Goal: Task Accomplishment & Management: Manage account settings

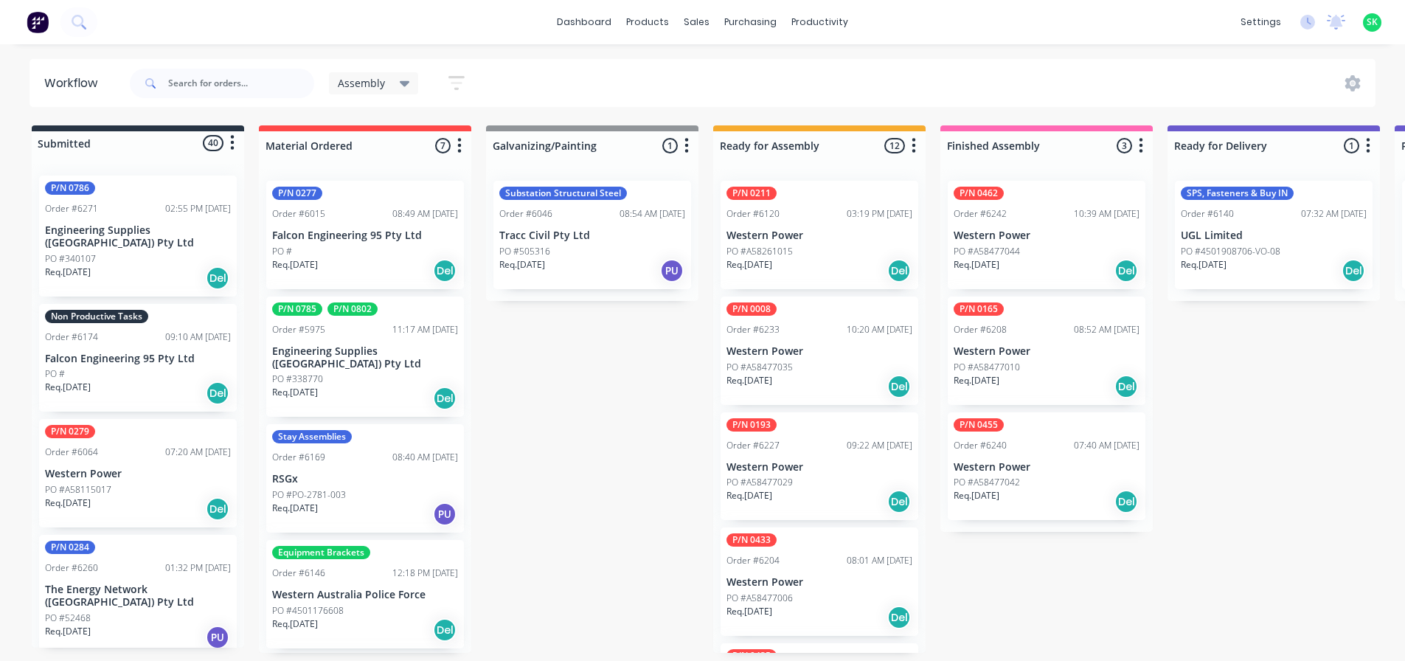
click at [163, 353] on p "Falcon Engineering 95 Pty Ltd" at bounding box center [138, 359] width 186 height 13
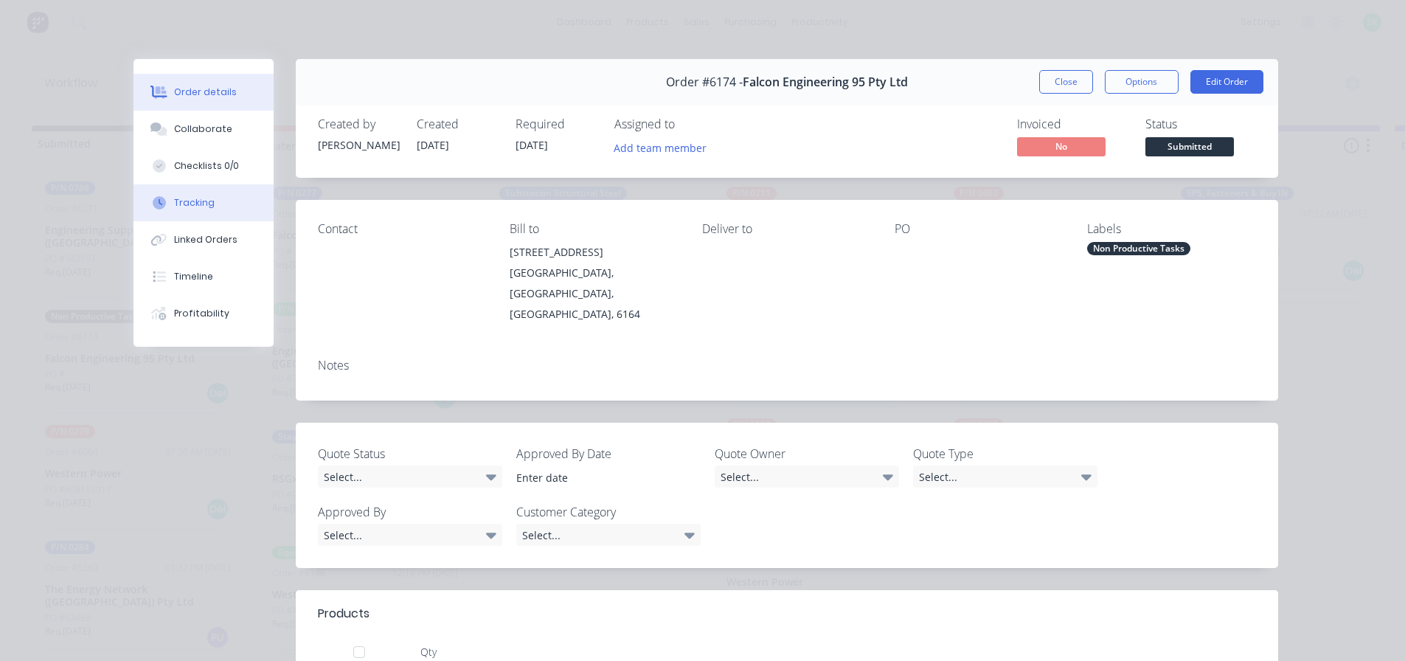
click at [212, 198] on button "Tracking" at bounding box center [203, 202] width 140 height 37
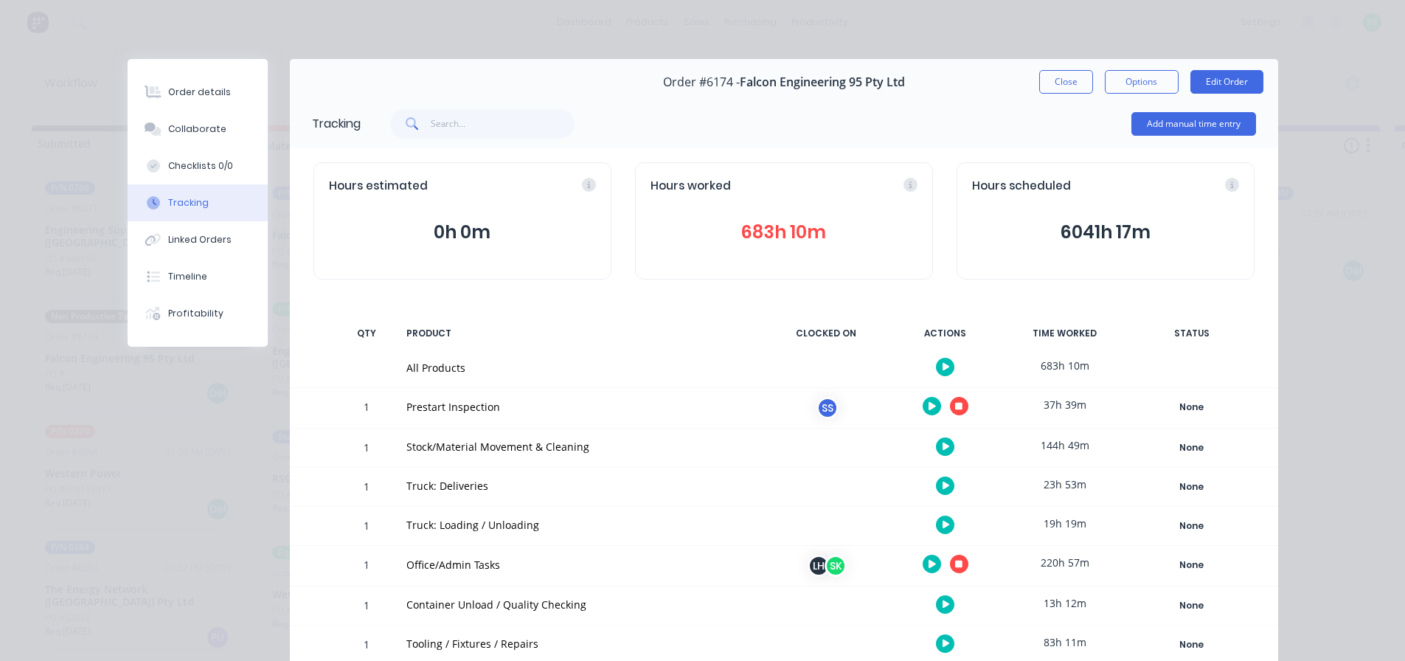
click at [955, 405] on icon "button" at bounding box center [958, 406] width 7 height 7
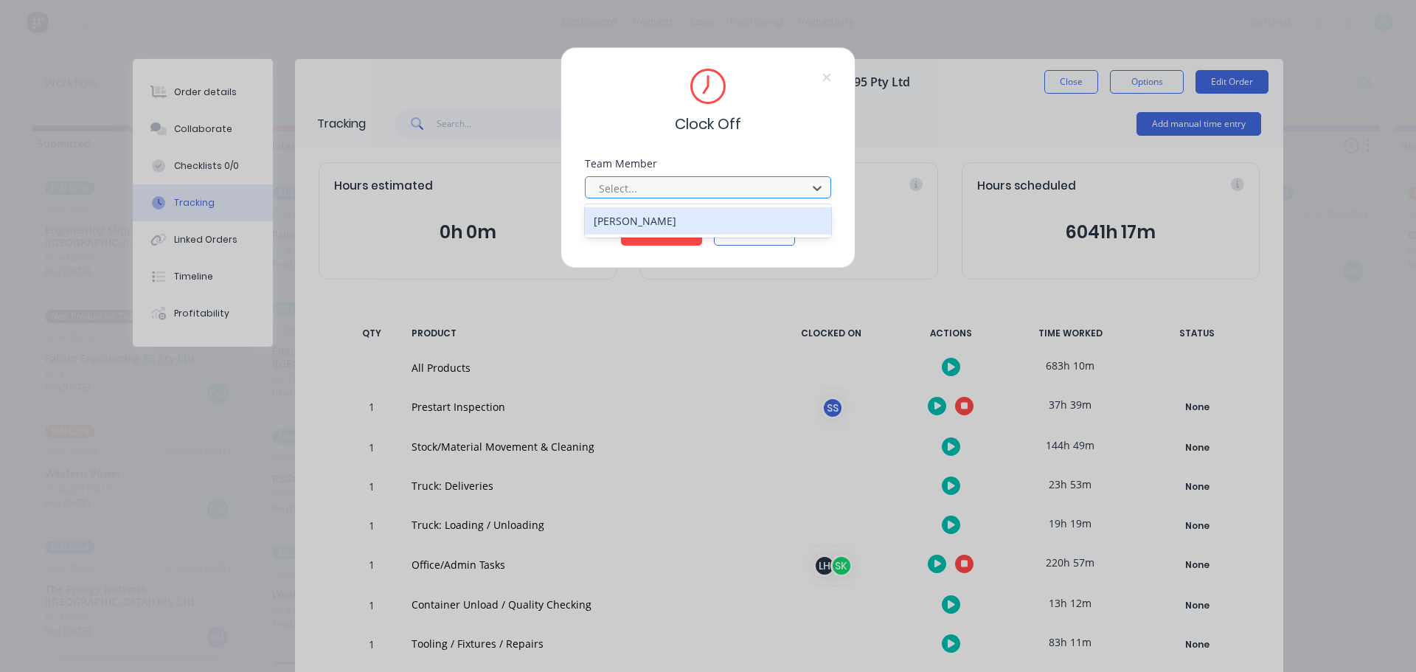
click at [771, 184] on div at bounding box center [698, 188] width 202 height 18
click at [732, 218] on div "[PERSON_NAME]" at bounding box center [708, 220] width 246 height 27
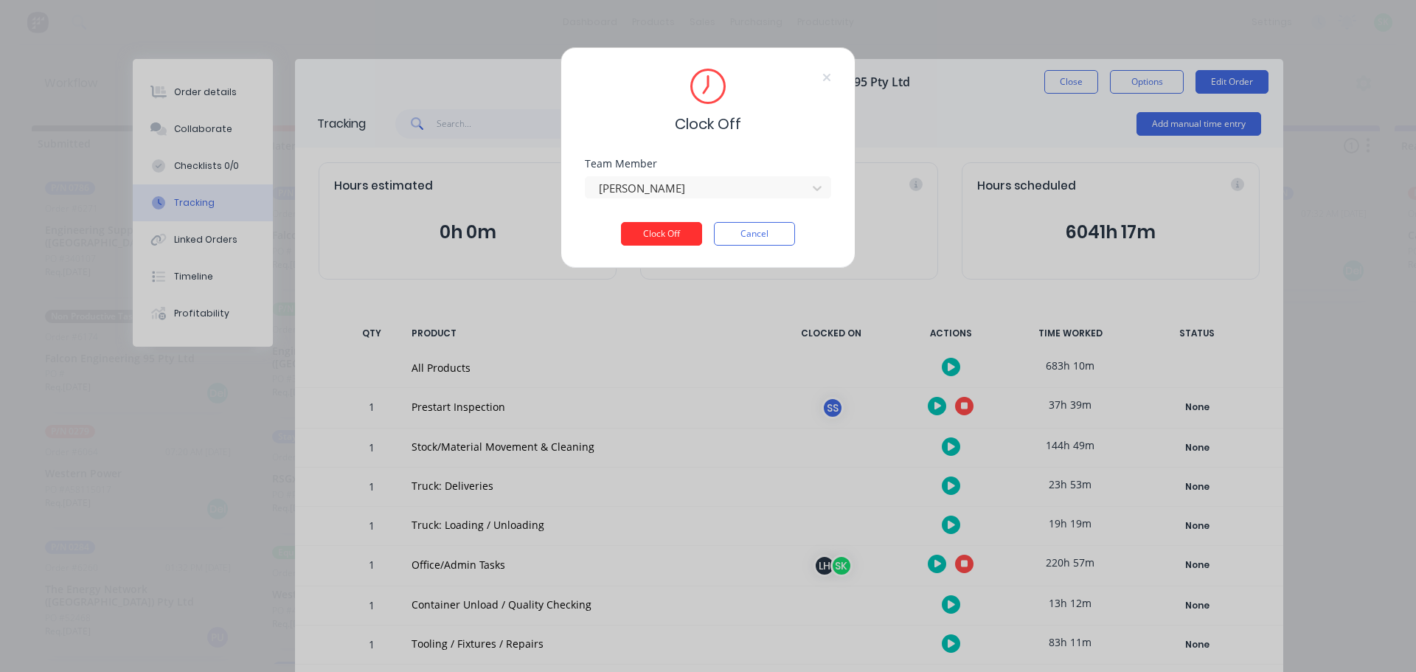
click at [671, 231] on button "Clock Off" at bounding box center [661, 234] width 81 height 24
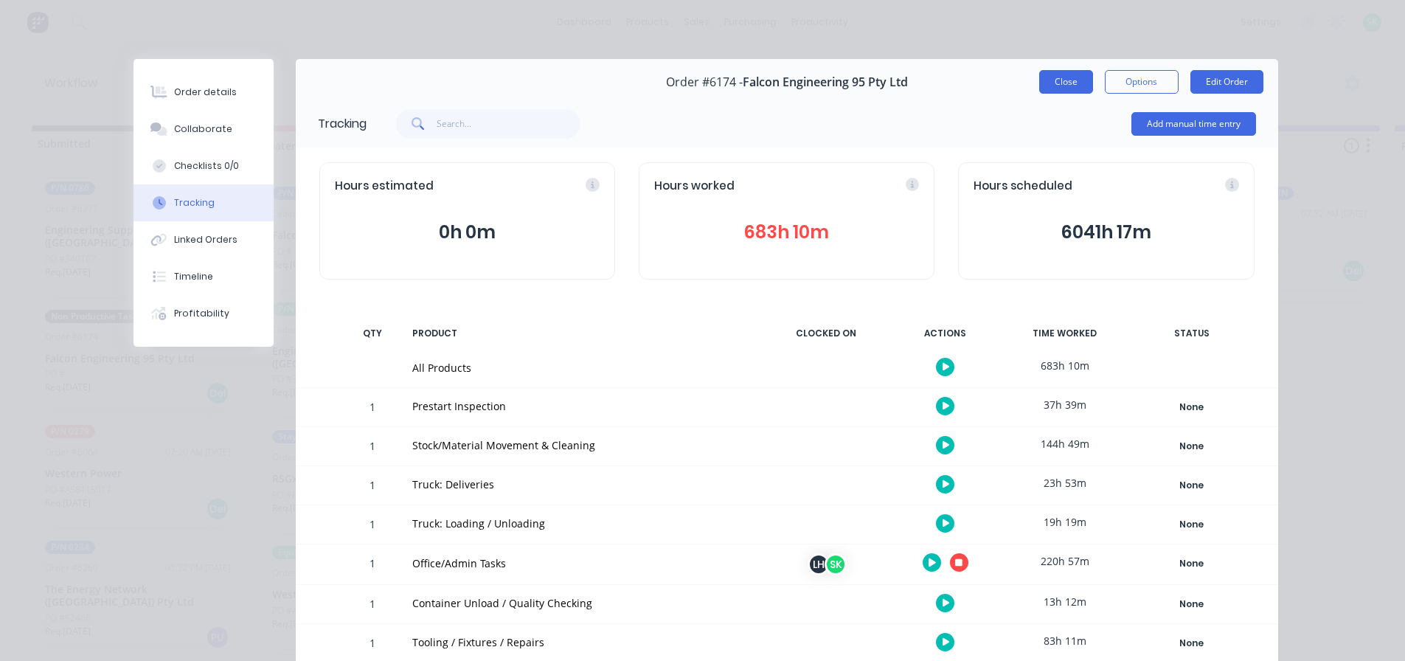
click at [1049, 78] on button "Close" at bounding box center [1066, 82] width 54 height 24
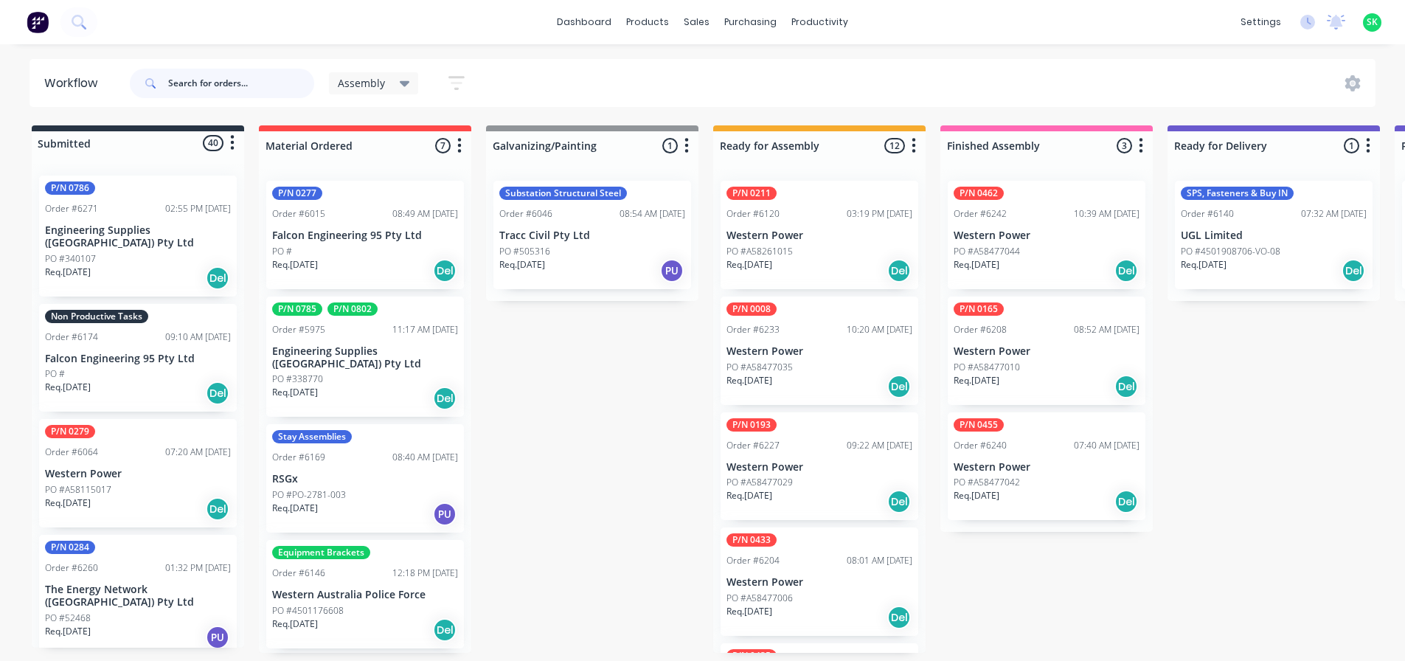
click at [236, 86] on input "text" at bounding box center [241, 83] width 146 height 29
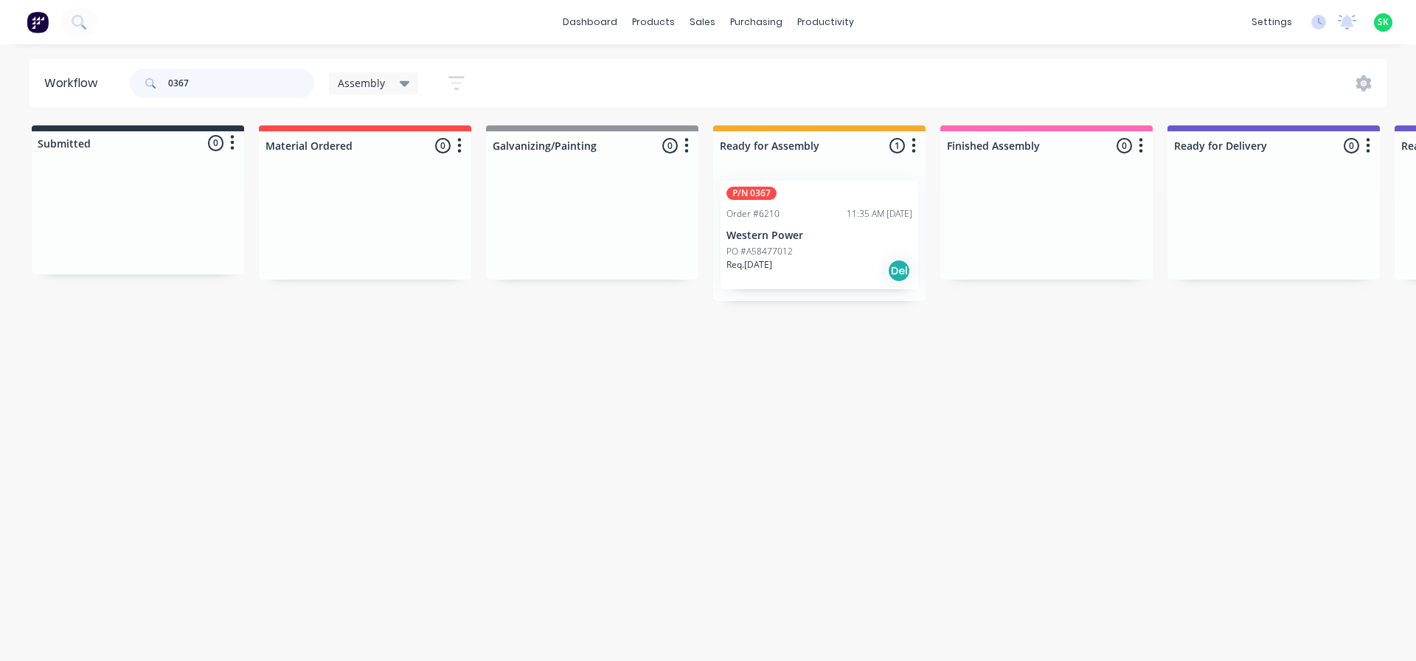
type input "0367"
click at [791, 223] on div "P/N 0367 Order #6210 11:35 AM [DATE] Western Power PO #A58477012 Req. [DATE] Del" at bounding box center [820, 235] width 198 height 108
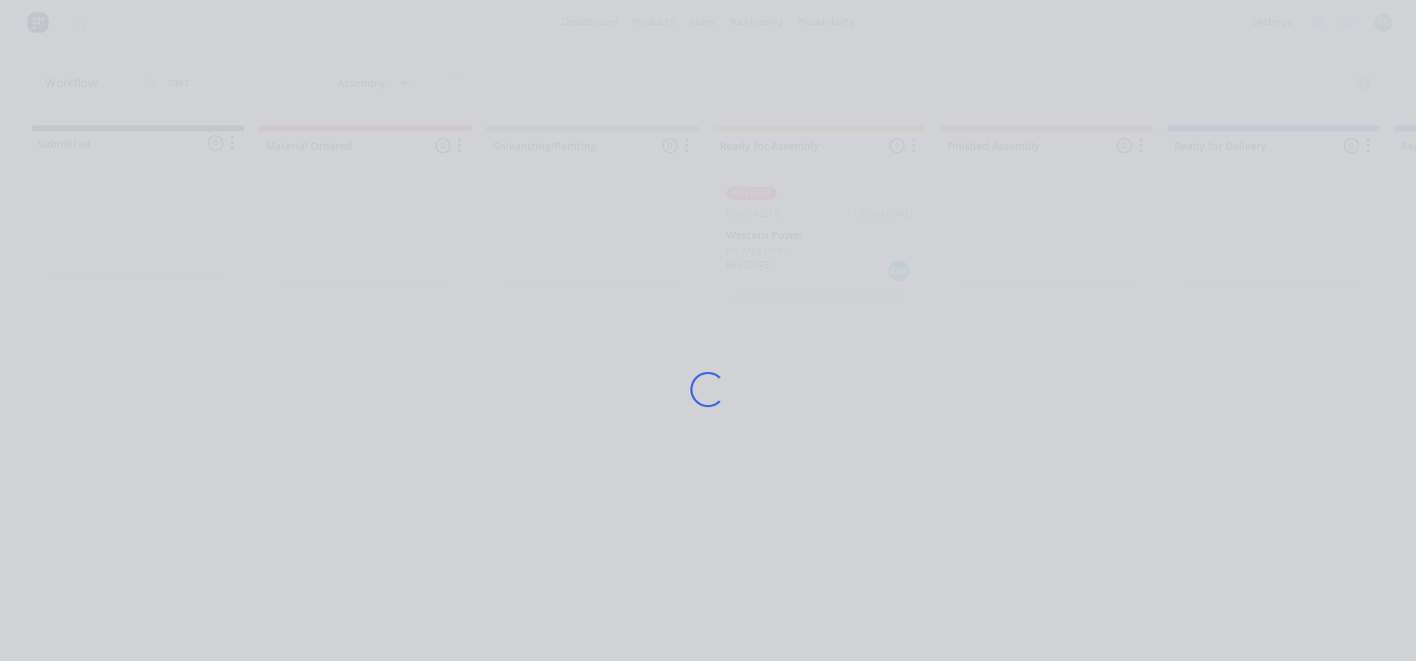
click at [791, 223] on div "Loading..." at bounding box center [708, 389] width 1180 height 661
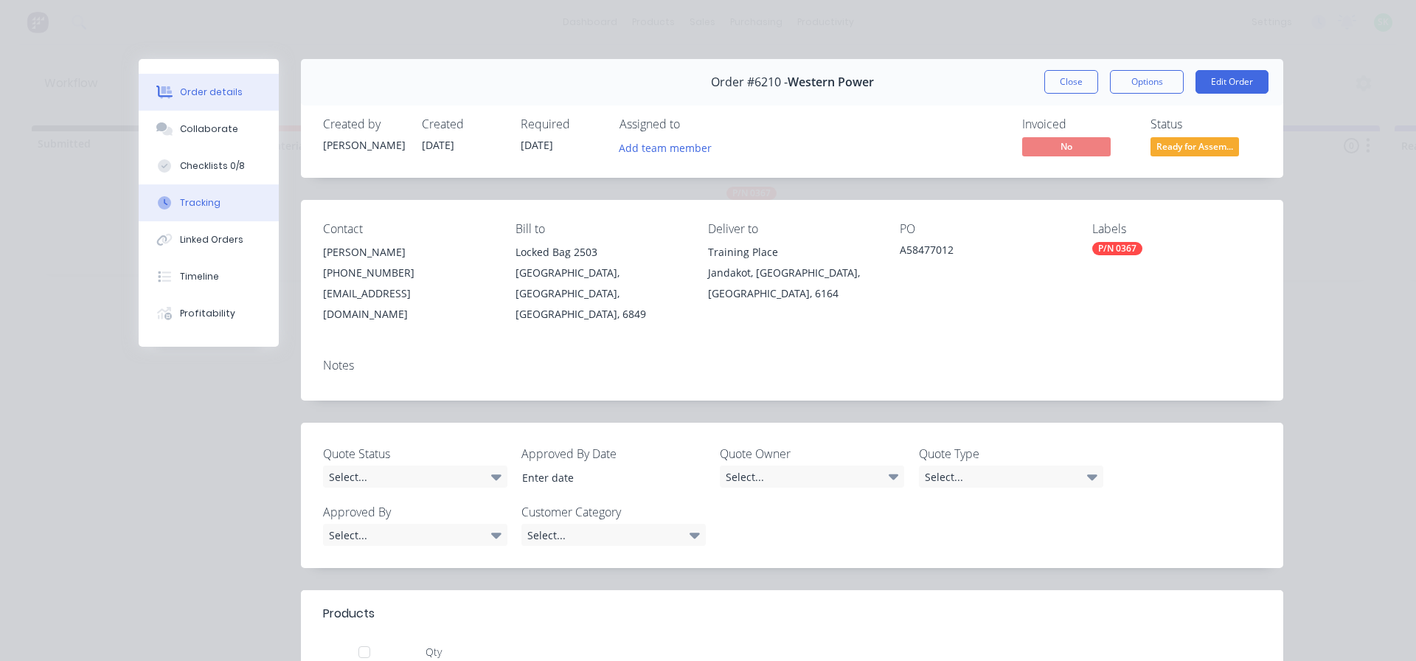
click at [189, 198] on div "Tracking" at bounding box center [200, 202] width 41 height 13
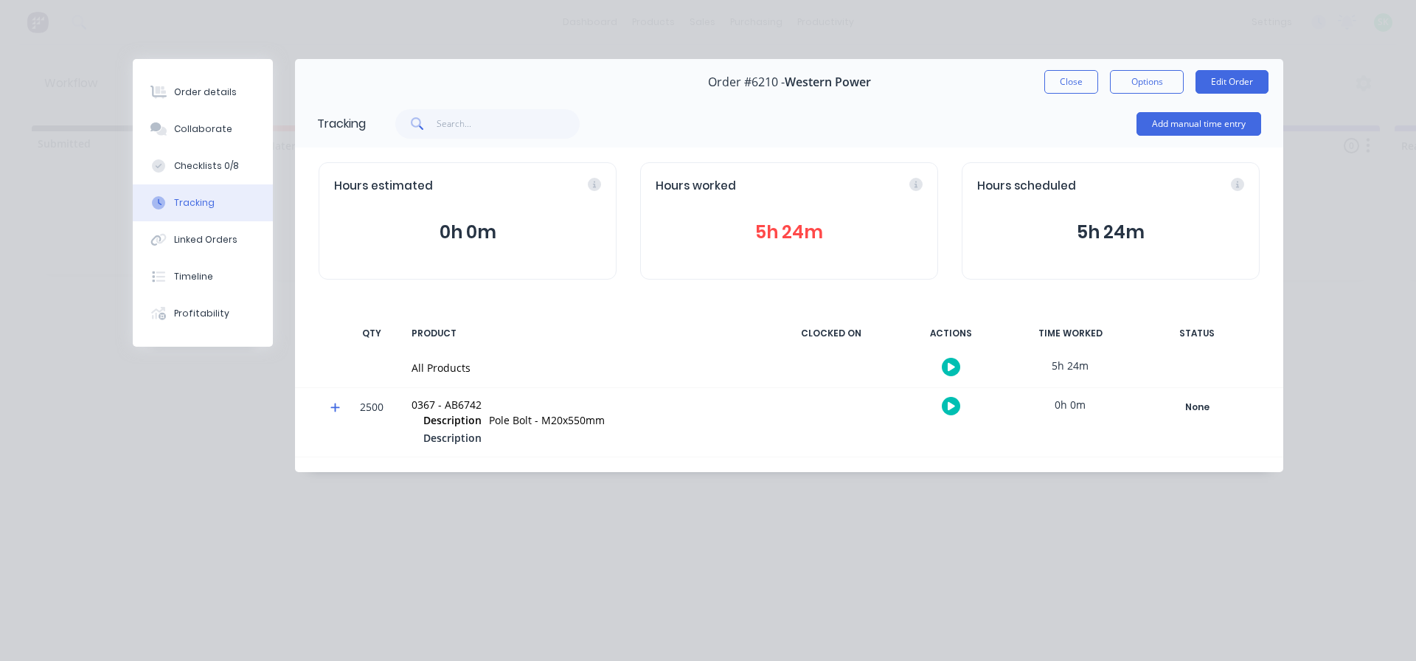
click at [951, 367] on icon "button" at bounding box center [951, 367] width 7 height 8
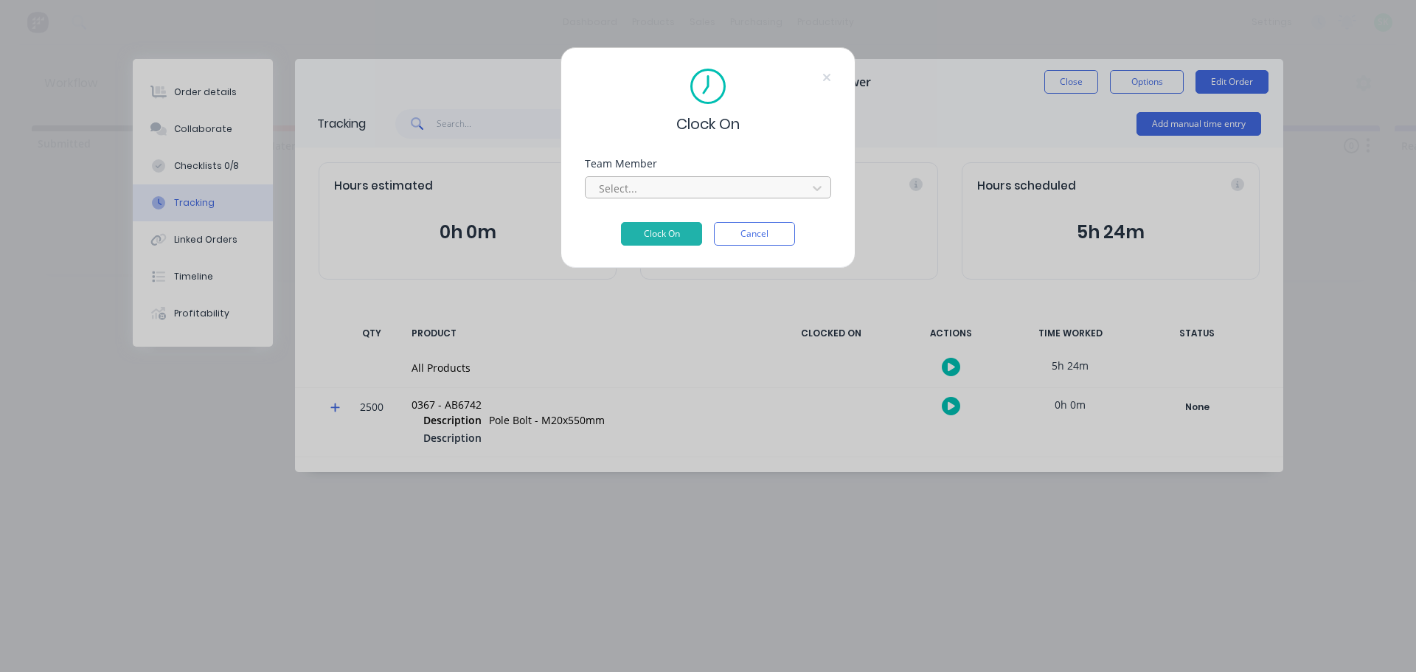
click at [723, 184] on div at bounding box center [698, 188] width 202 height 18
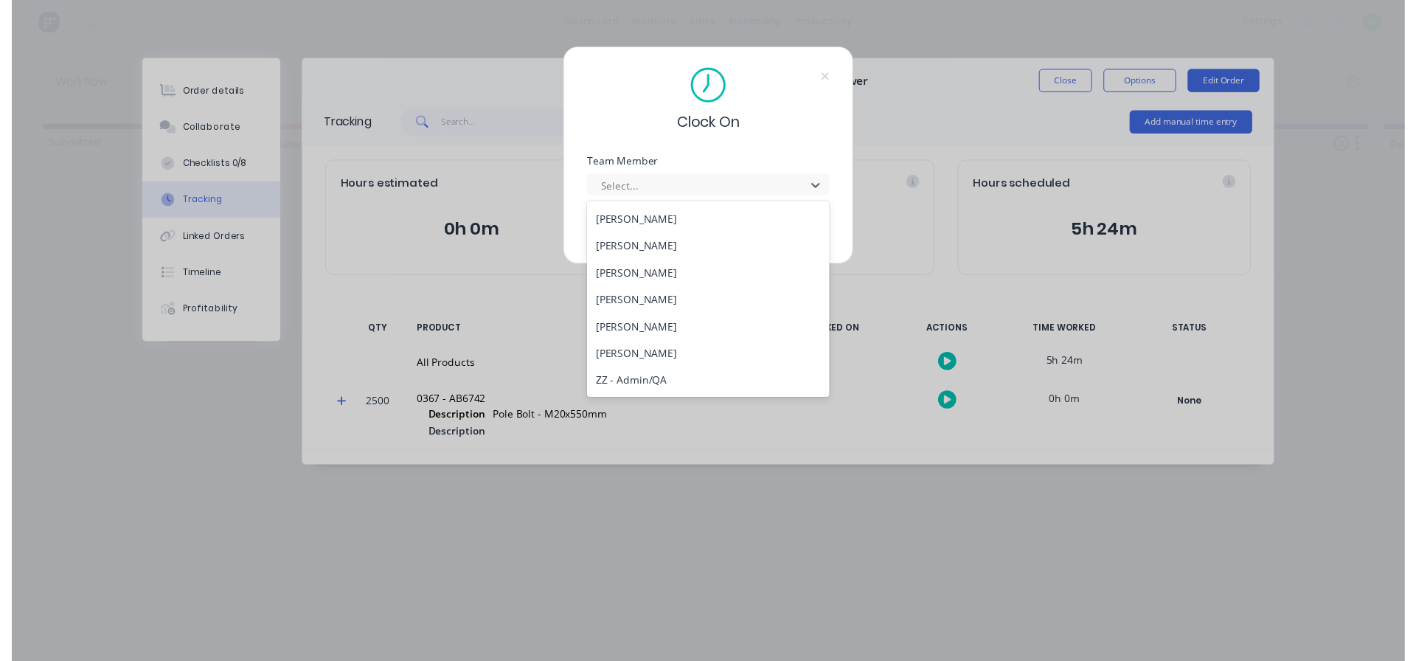
scroll to position [592, 0]
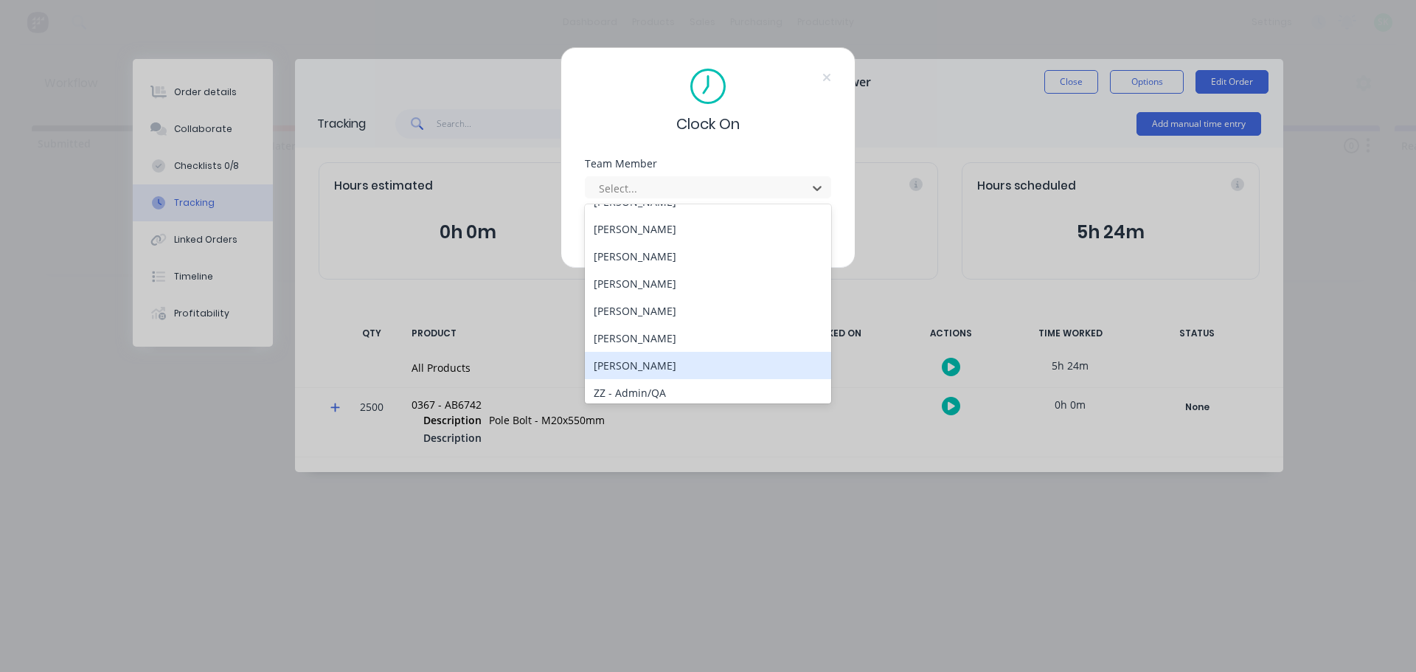
click at [666, 361] on div "[PERSON_NAME]" at bounding box center [708, 365] width 246 height 27
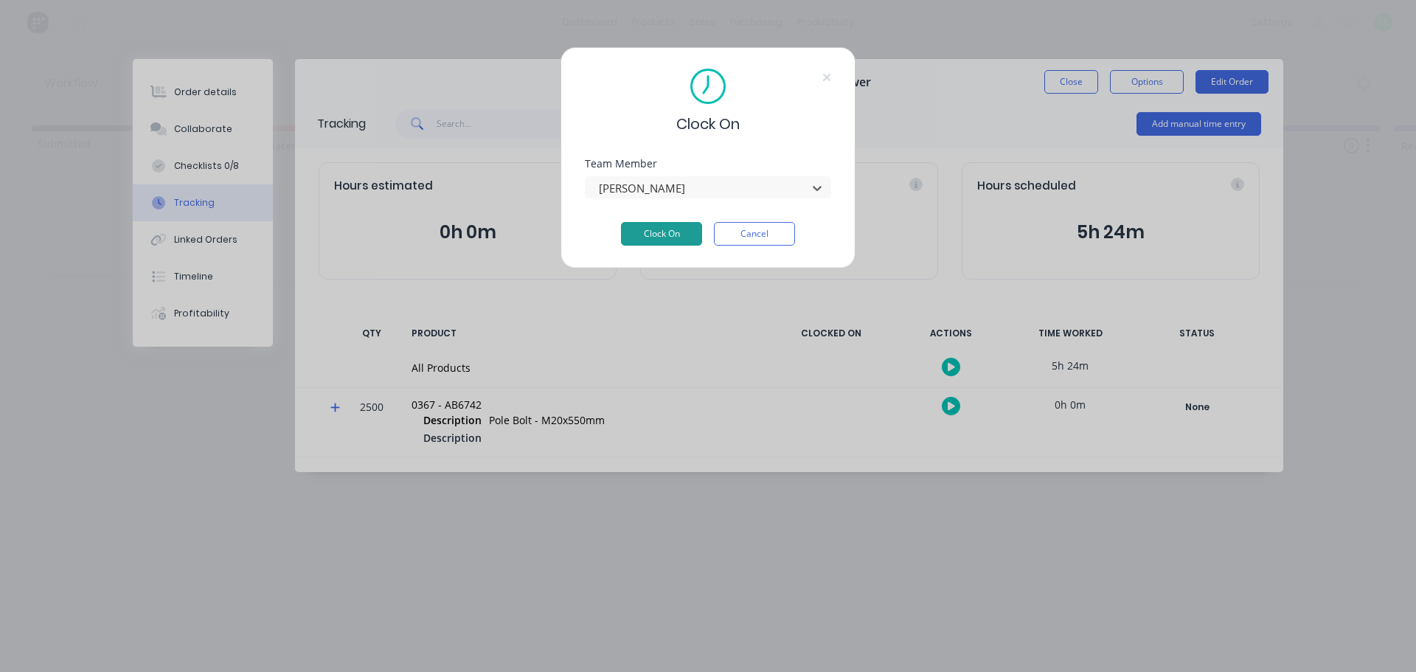
click at [681, 226] on button "Clock On" at bounding box center [661, 234] width 81 height 24
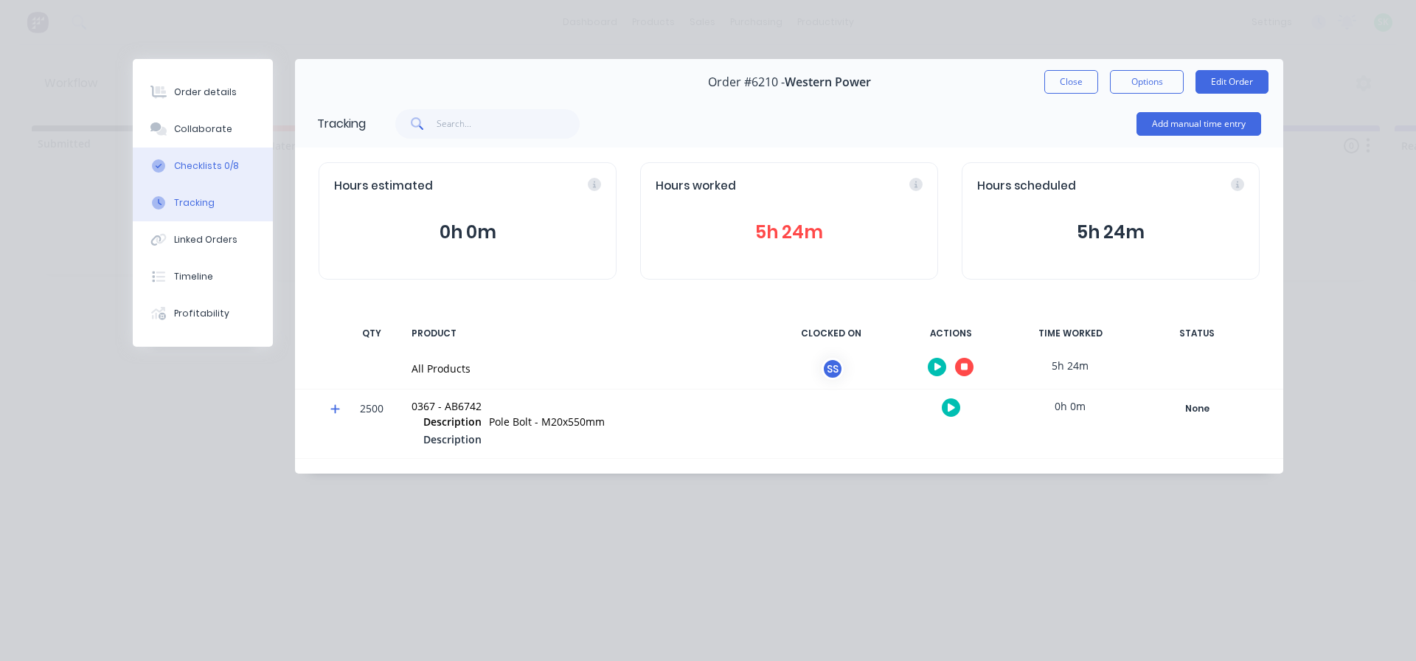
click at [228, 172] on div "Checklists 0/8" at bounding box center [206, 165] width 65 height 13
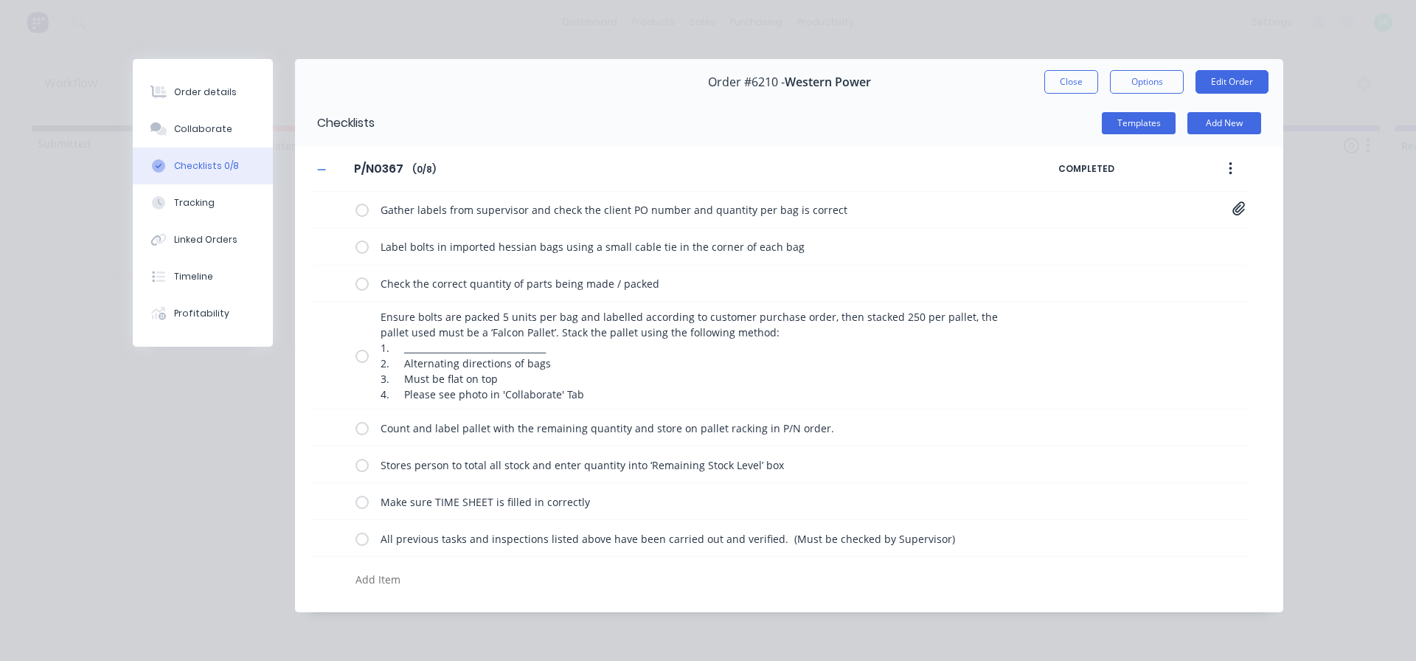
click at [172, 49] on div "Order details Collaborate Checklists 0/8 Tracking Linked Orders Timeline Profit…" at bounding box center [708, 330] width 1416 height 661
click at [191, 88] on div "Order details" at bounding box center [205, 92] width 63 height 13
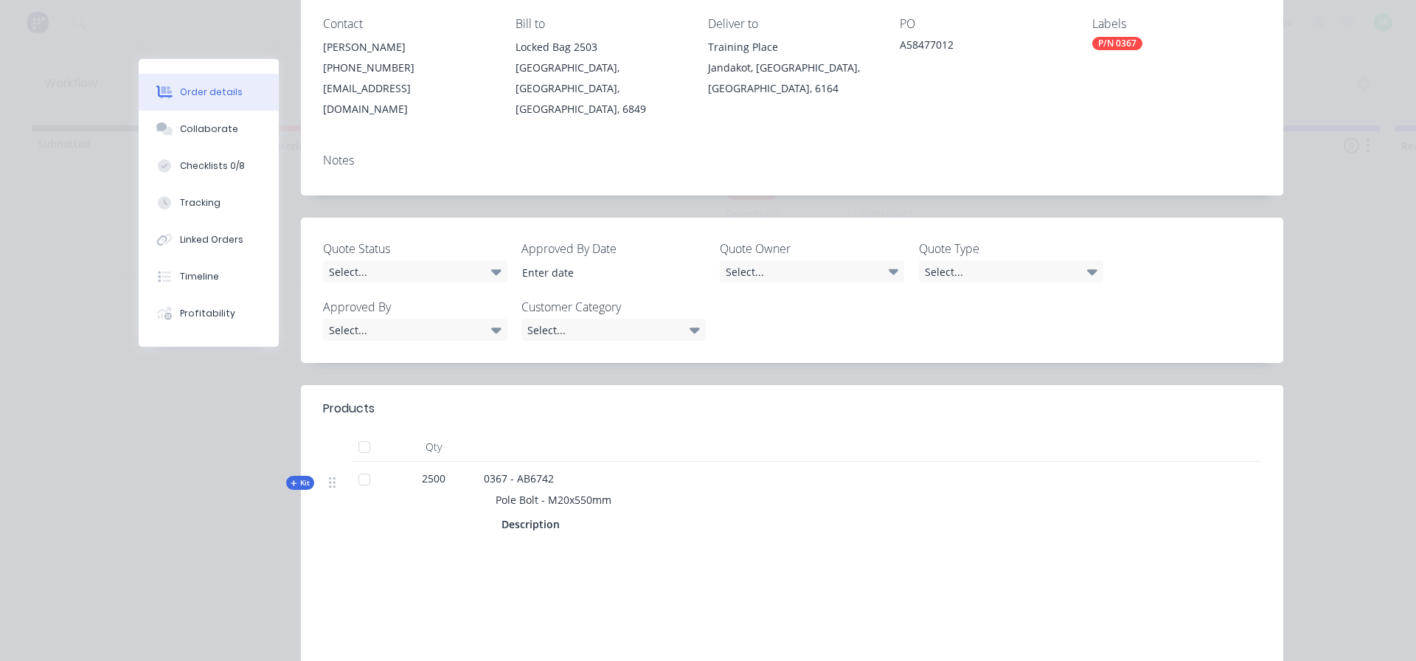
scroll to position [221, 0]
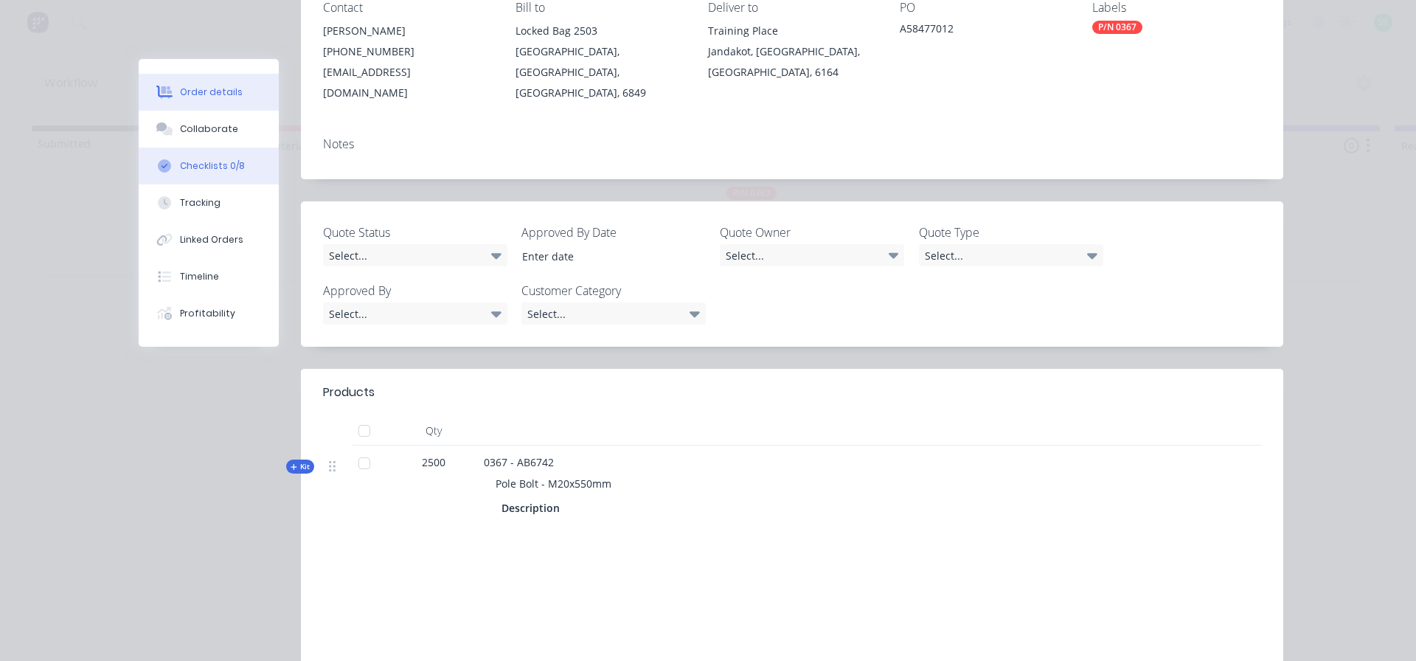
click at [216, 172] on div "Checklists 0/8" at bounding box center [212, 165] width 65 height 13
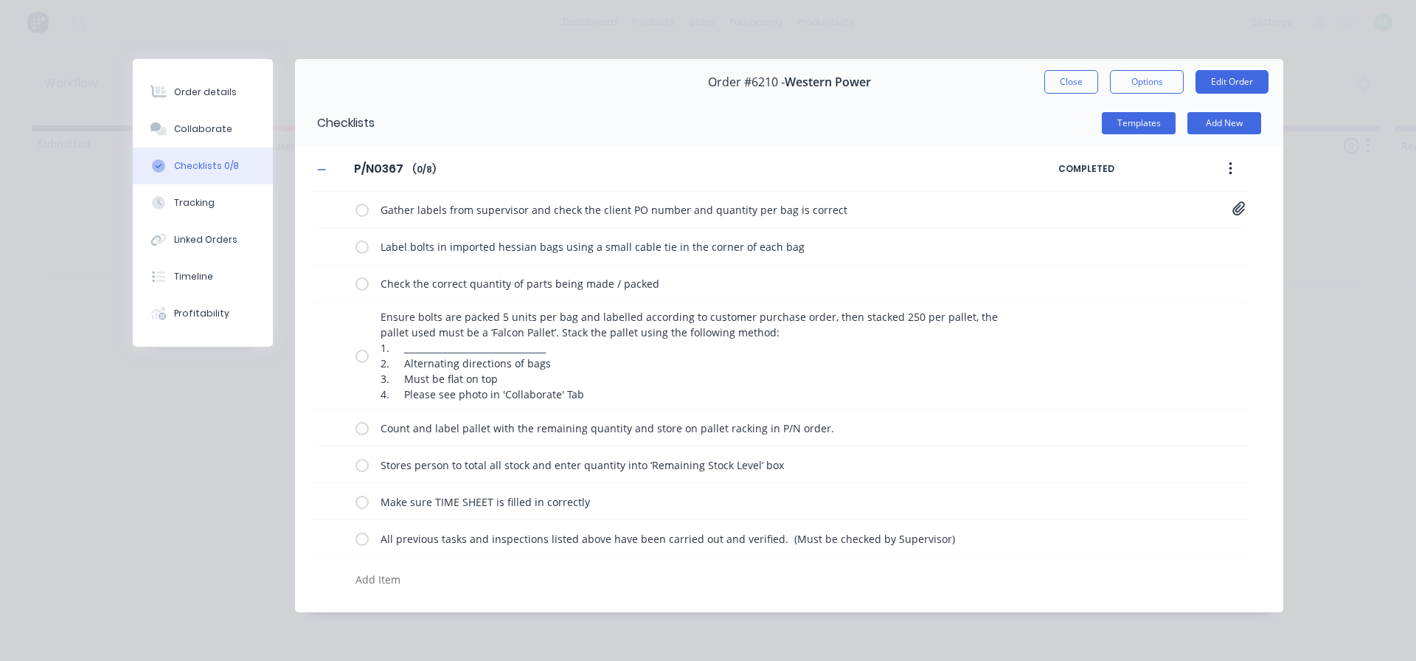
scroll to position [0, 0]
click at [360, 209] on label at bounding box center [361, 209] width 13 height 15
click at [0, 0] on input "checkbox" at bounding box center [0, 0] width 0 height 0
type textarea "x"
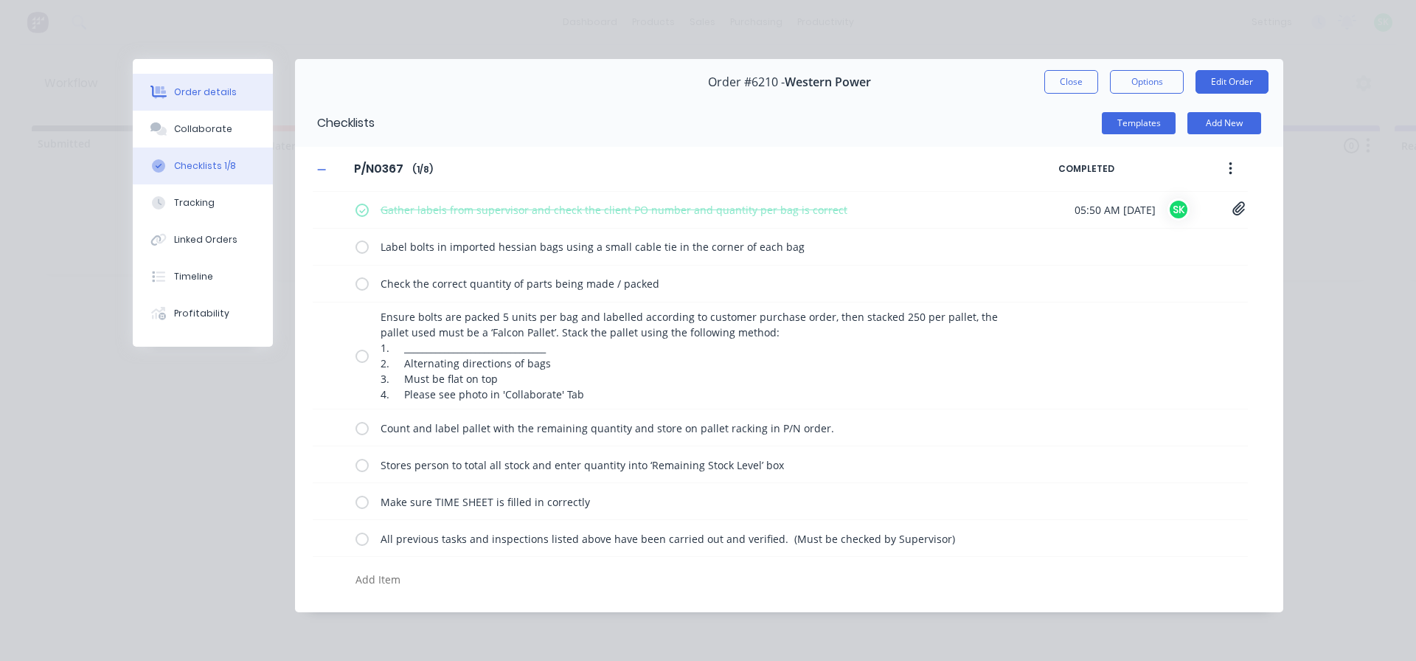
click at [222, 92] on div "Order details" at bounding box center [205, 92] width 63 height 13
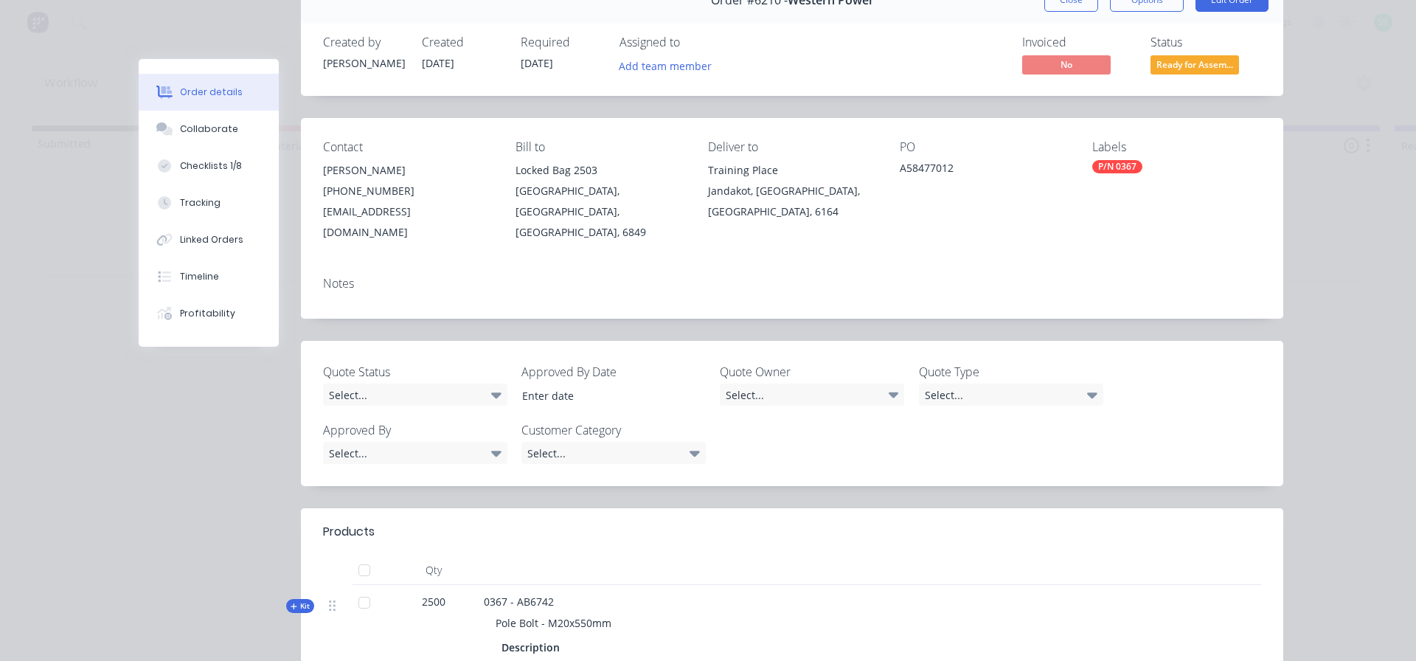
scroll to position [147, 0]
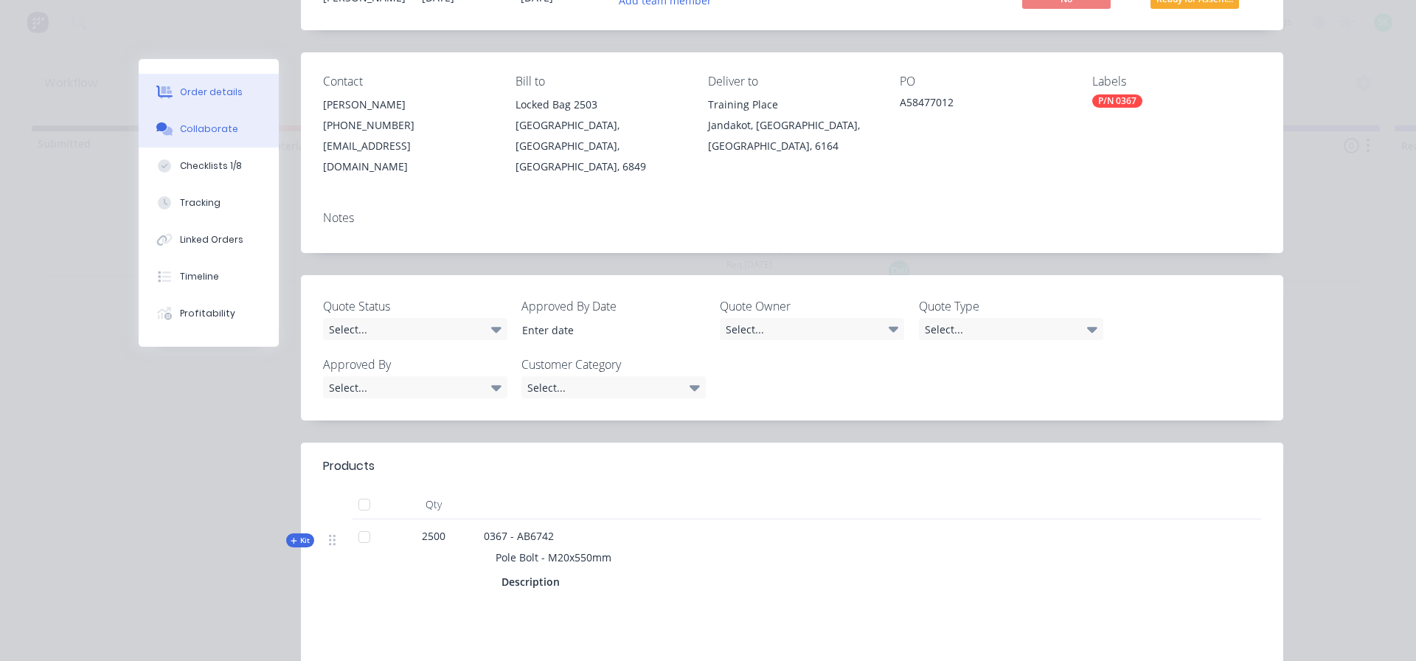
click at [195, 129] on div "Collaborate" at bounding box center [209, 128] width 58 height 13
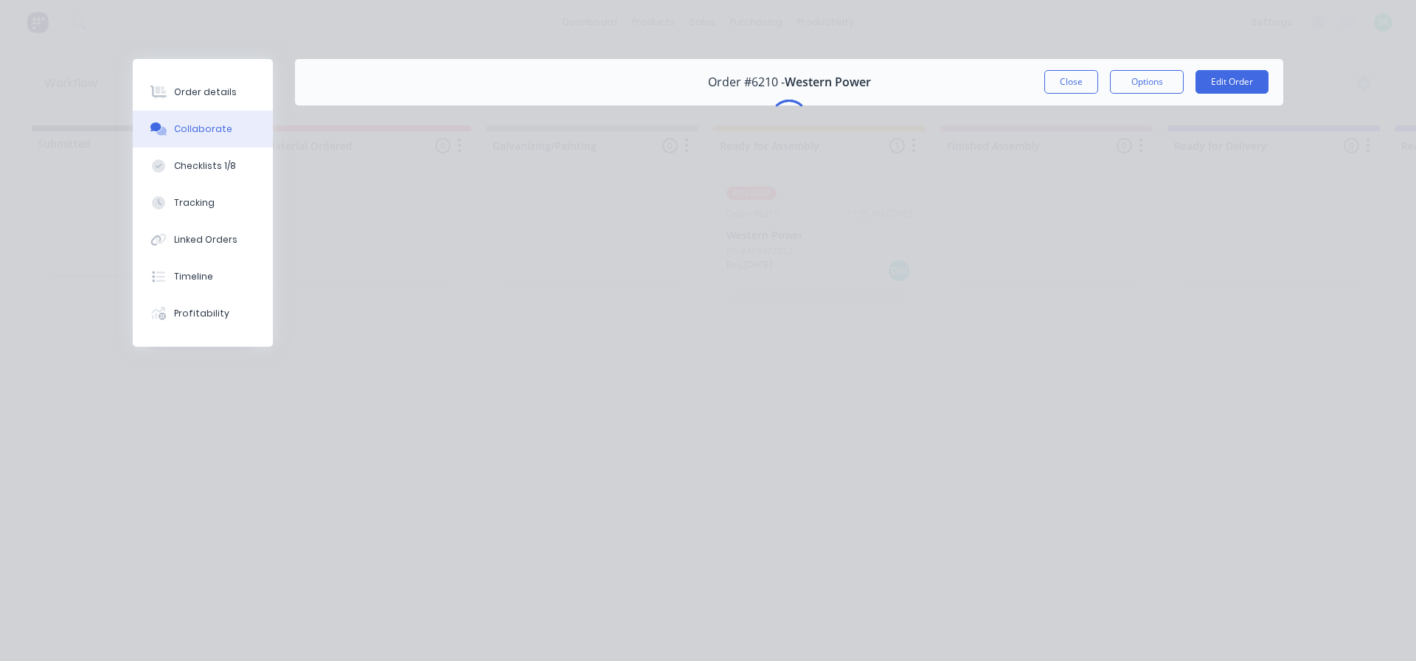
scroll to position [0, 0]
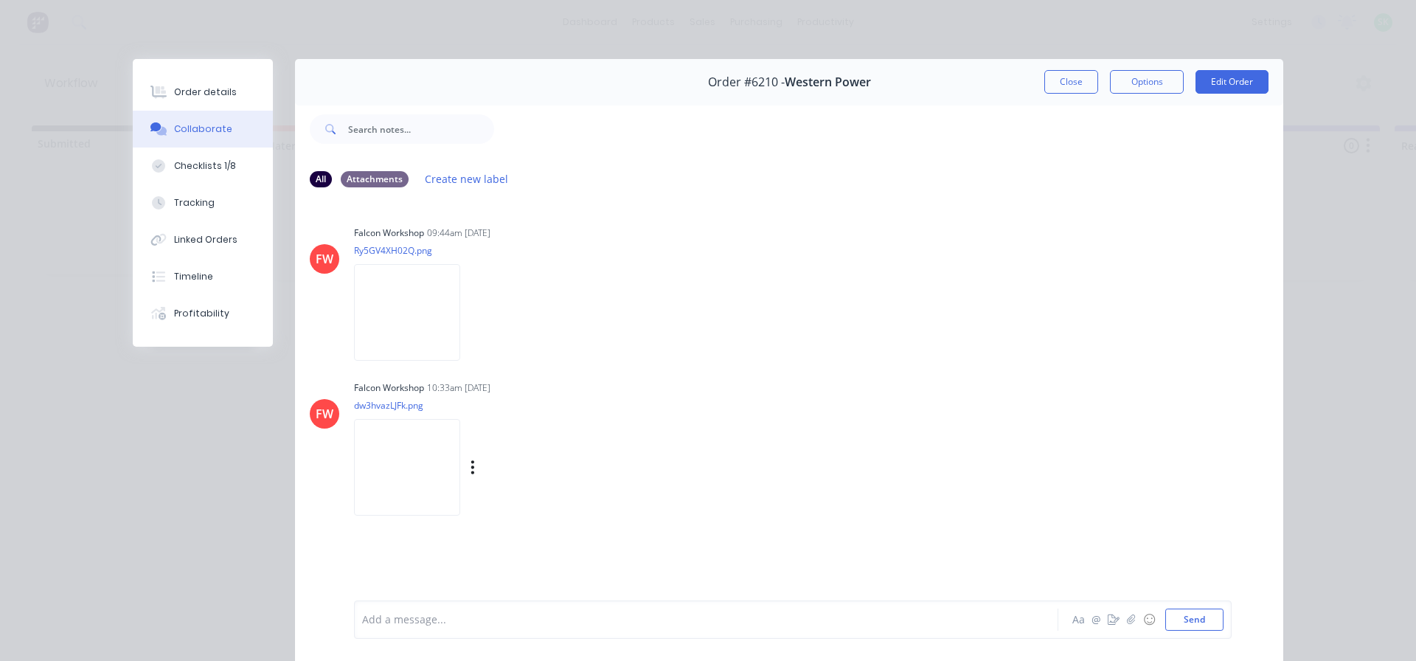
click at [400, 473] on img at bounding box center [407, 467] width 106 height 97
click at [185, 97] on div "Order details" at bounding box center [205, 92] width 63 height 13
